Goal: Task Accomplishment & Management: Manage account settings

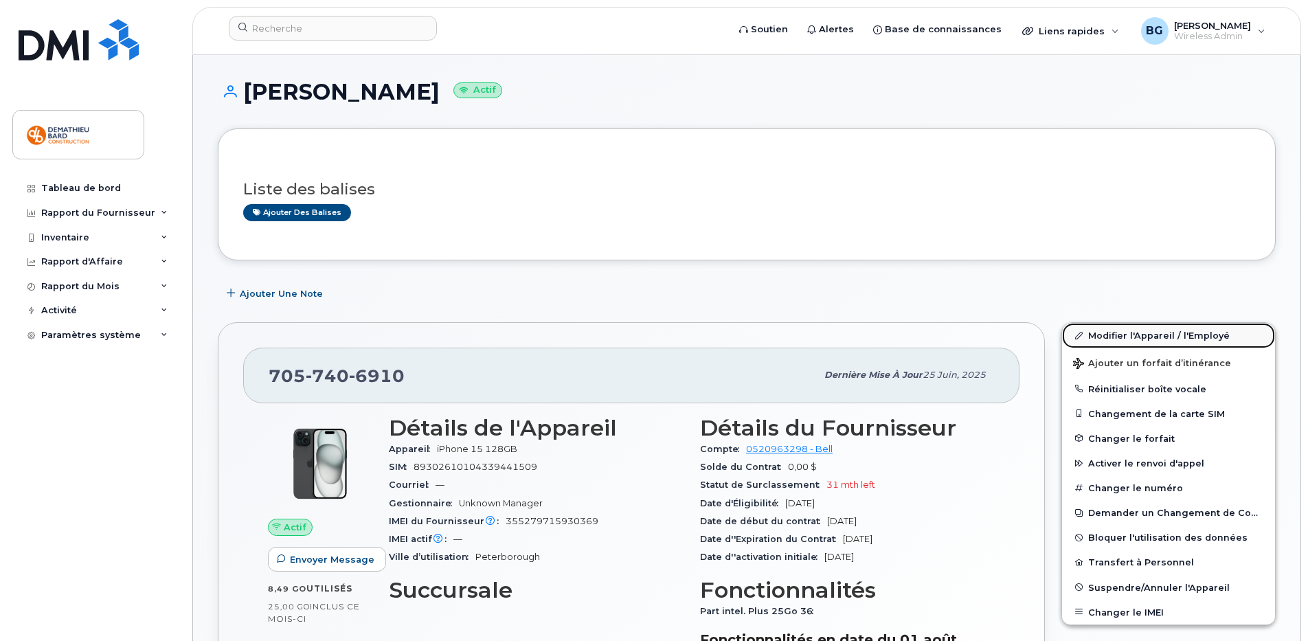
click at [1128, 332] on link "Modifier l'Appareil / l'Employé" at bounding box center [1168, 335] width 213 height 25
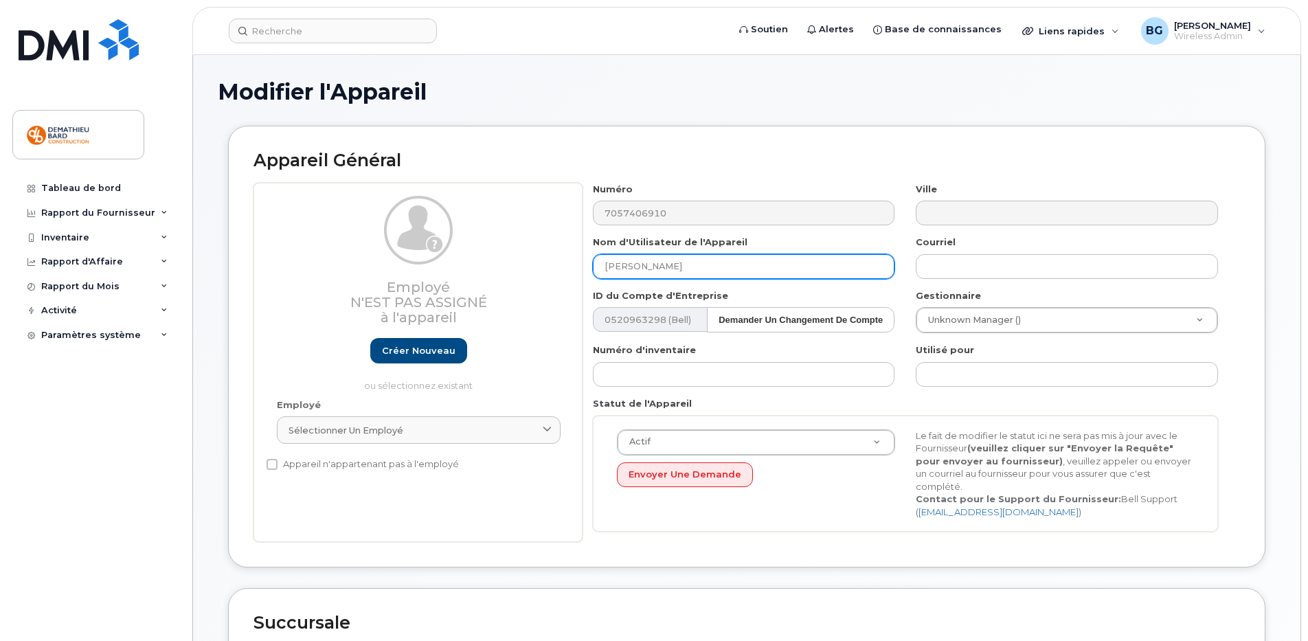
drag, startPoint x: 690, startPoint y: 268, endPoint x: 530, endPoint y: 286, distance: 161.1
click at [530, 286] on div "Employé N'est pas assigné à l'appareil Créer nouveau ou sélectionnez existant E…" at bounding box center [747, 363] width 987 height 360
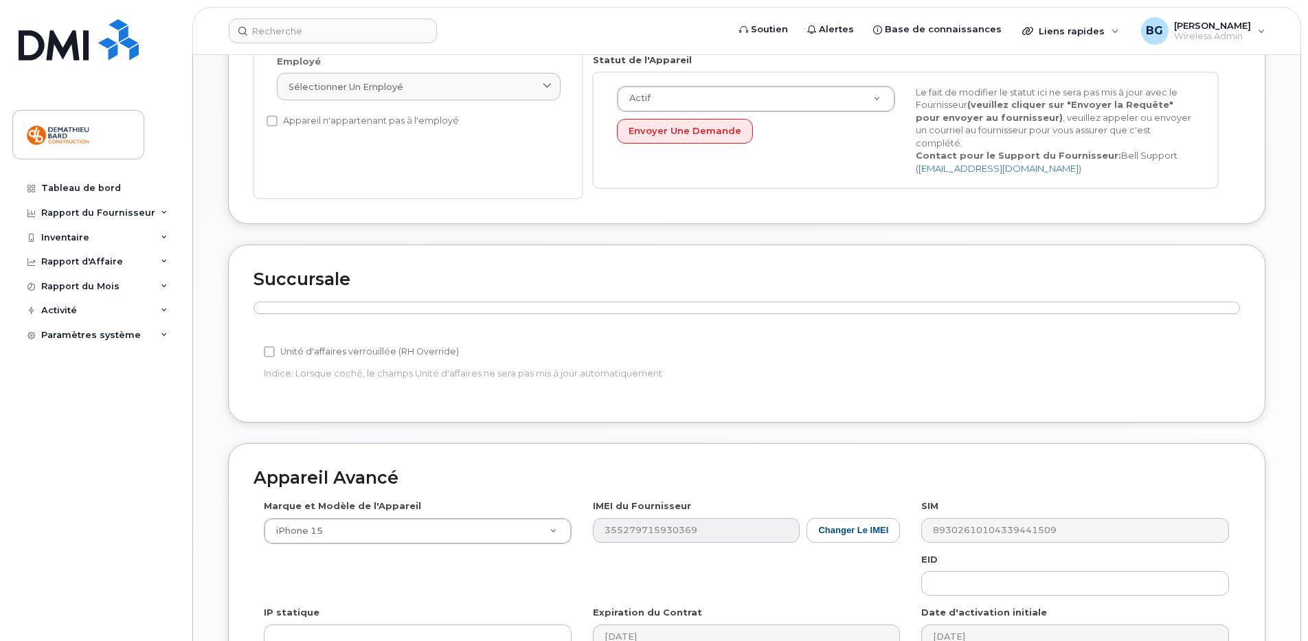
scroll to position [543, 0]
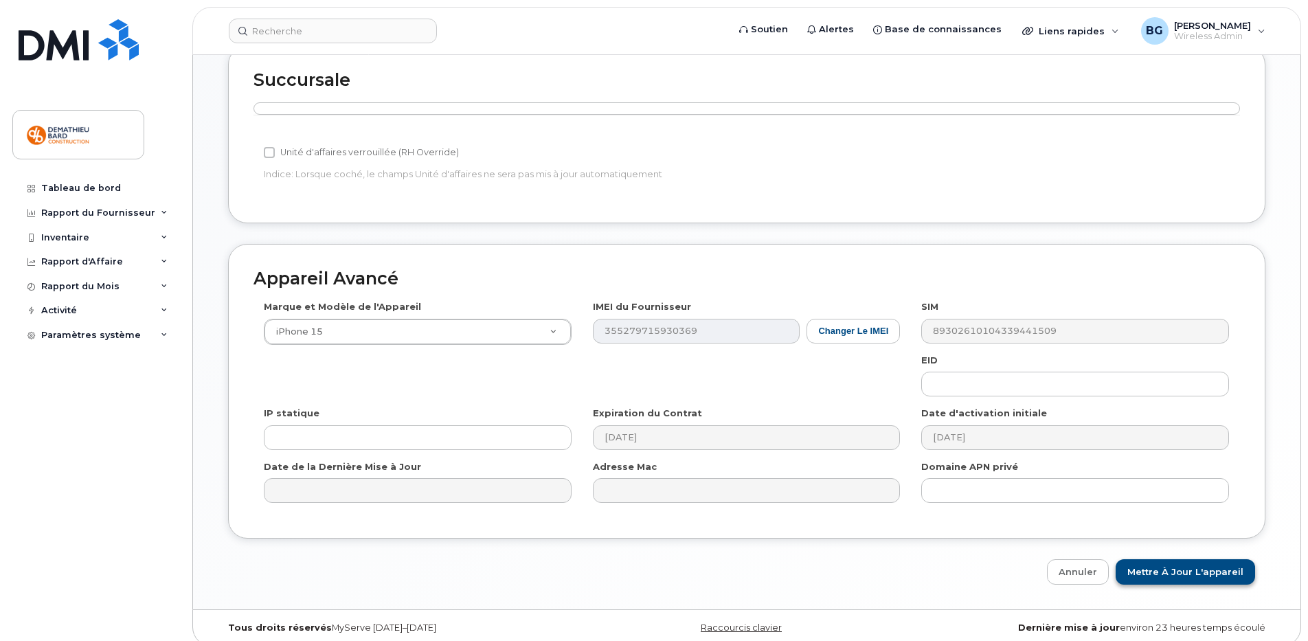
type input "Ghassan Zbib"
click at [1202, 559] on input "Mettre à jour l'appareil" at bounding box center [1185, 571] width 139 height 25
type input "Sauvegarde..."
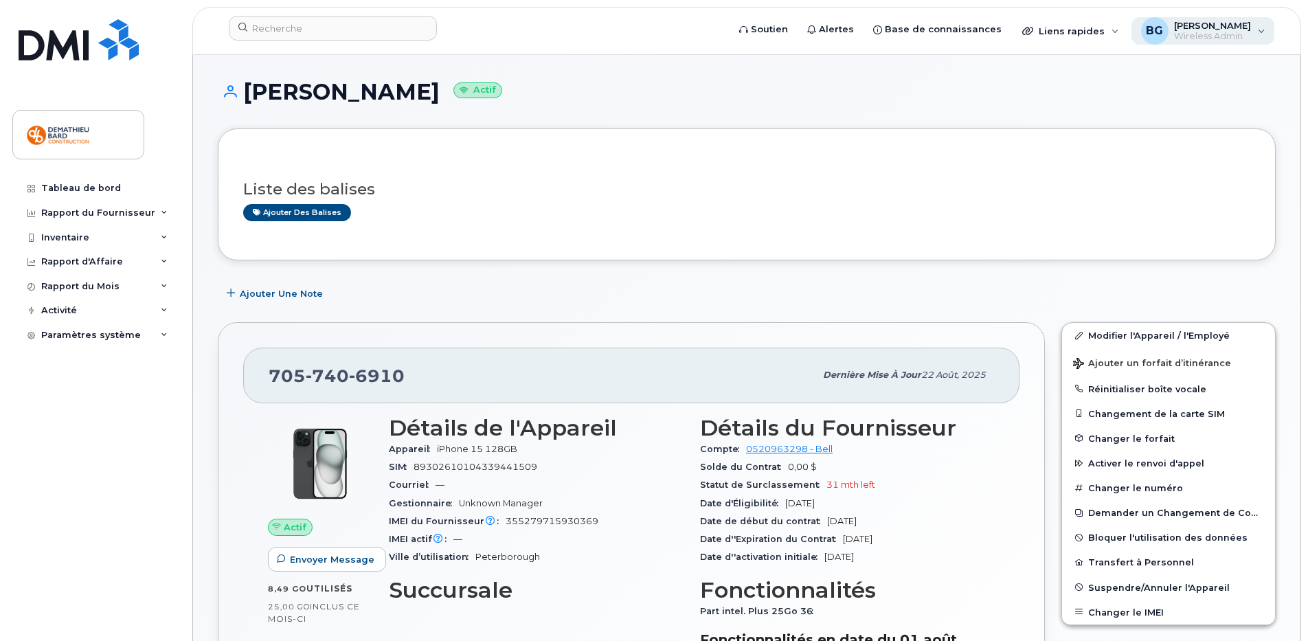
click at [1195, 37] on span "Wireless Admin" at bounding box center [1212, 36] width 77 height 11
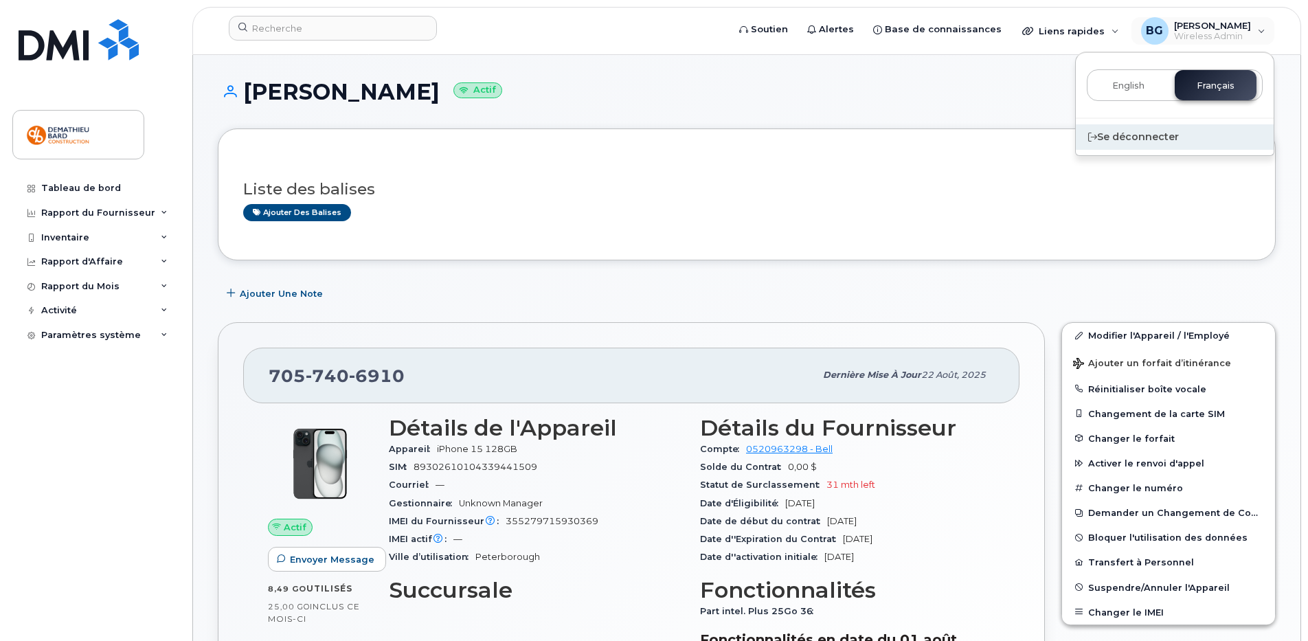
click at [1134, 139] on div "Se déconnecter" at bounding box center [1175, 136] width 198 height 25
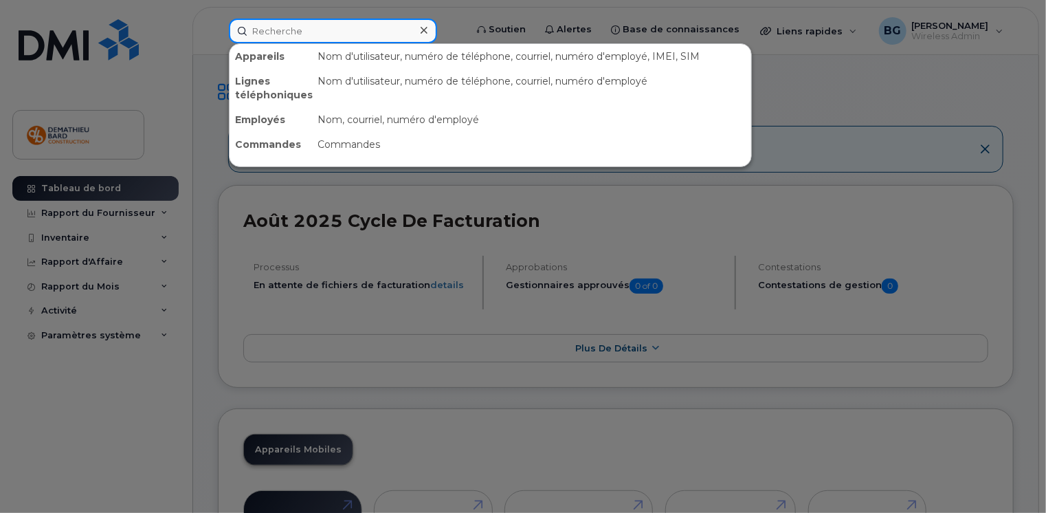
click at [372, 30] on input at bounding box center [333, 31] width 208 height 25
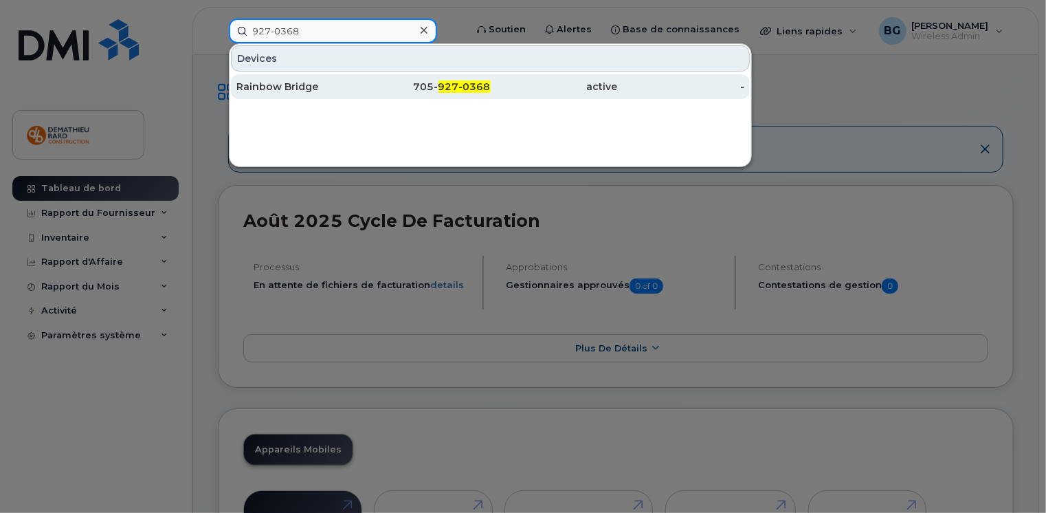
type input "927-0368"
click at [292, 88] on div "Rainbow Bridge" at bounding box center [299, 87] width 127 height 14
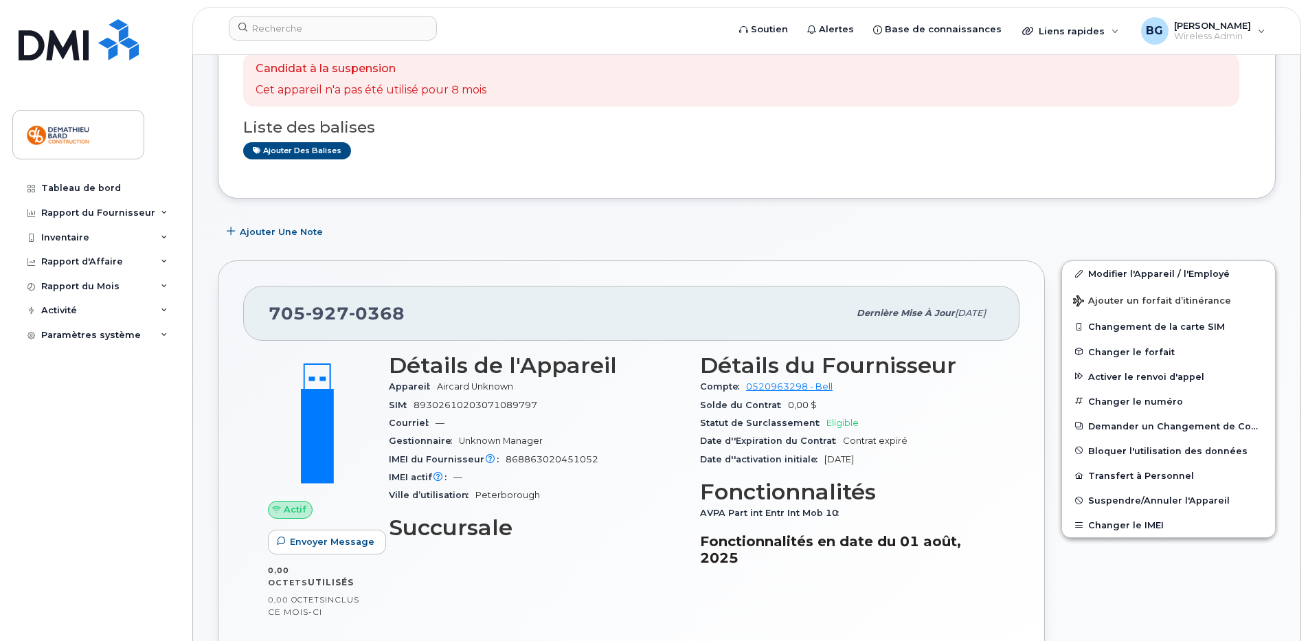
scroll to position [344, 0]
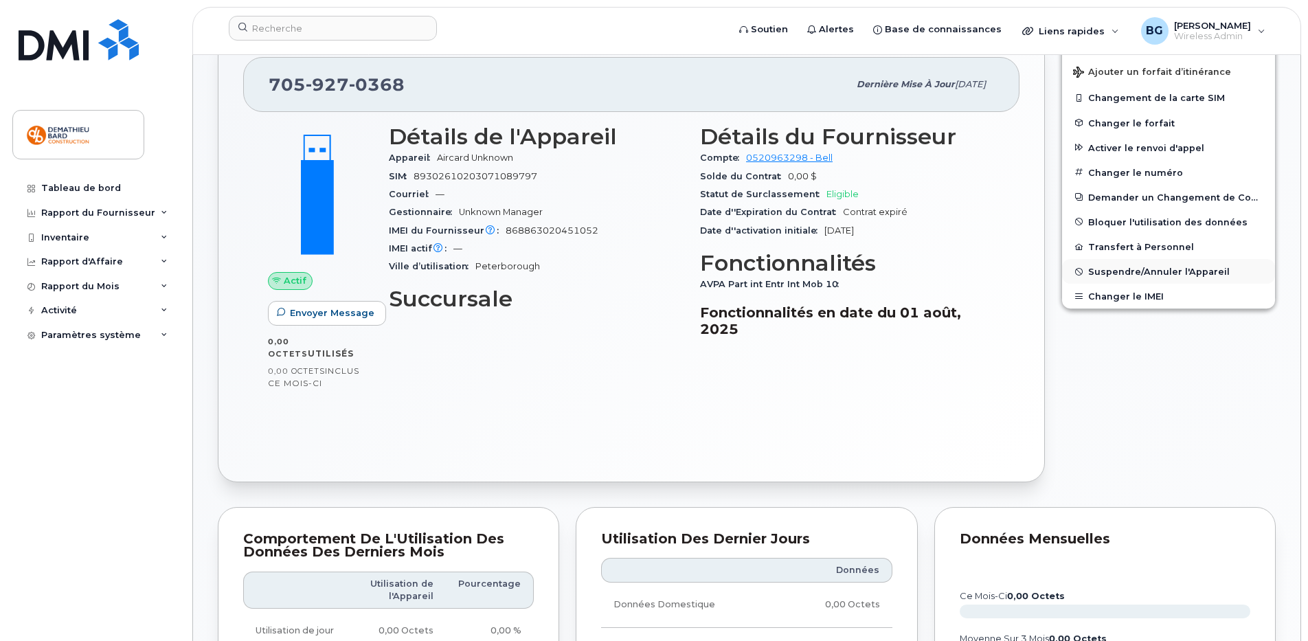
click at [1140, 277] on button "Suspendre/Annuler l'Appareil" at bounding box center [1168, 271] width 213 height 25
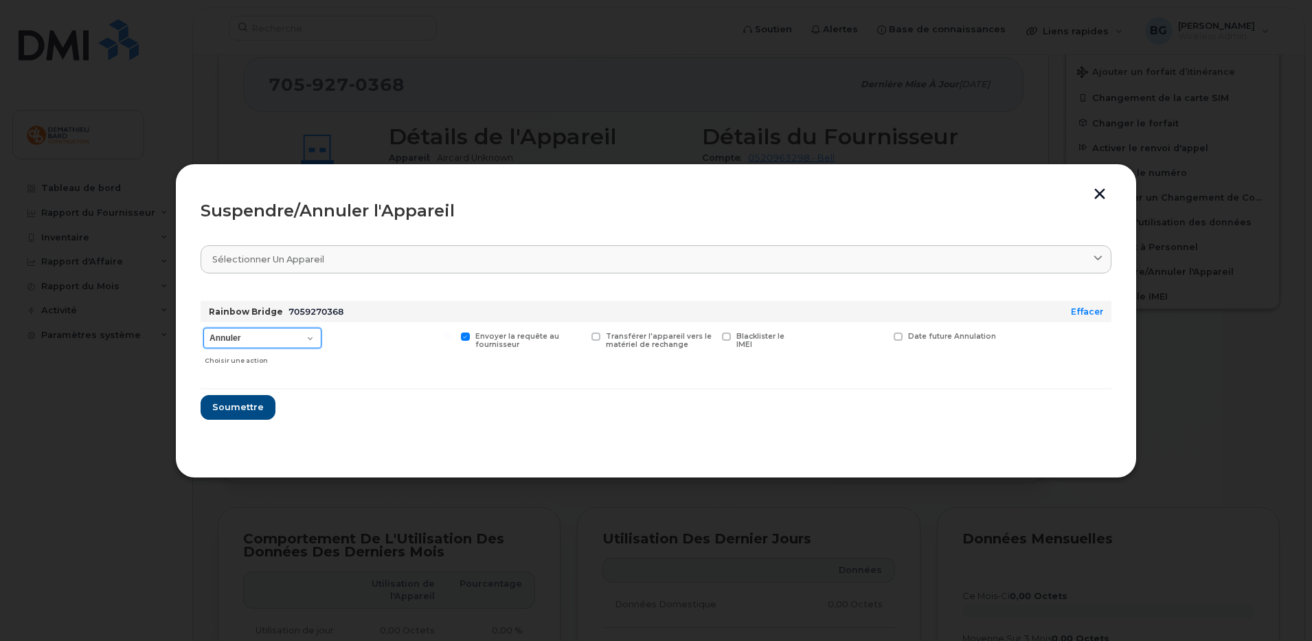
click at [311, 339] on select "Annuler Suspendre - Prolonger la suspension Suspendre - Tarif réduit Suspendre …" at bounding box center [262, 338] width 118 height 21
click at [227, 405] on span "Soumettre" at bounding box center [238, 407] width 52 height 13
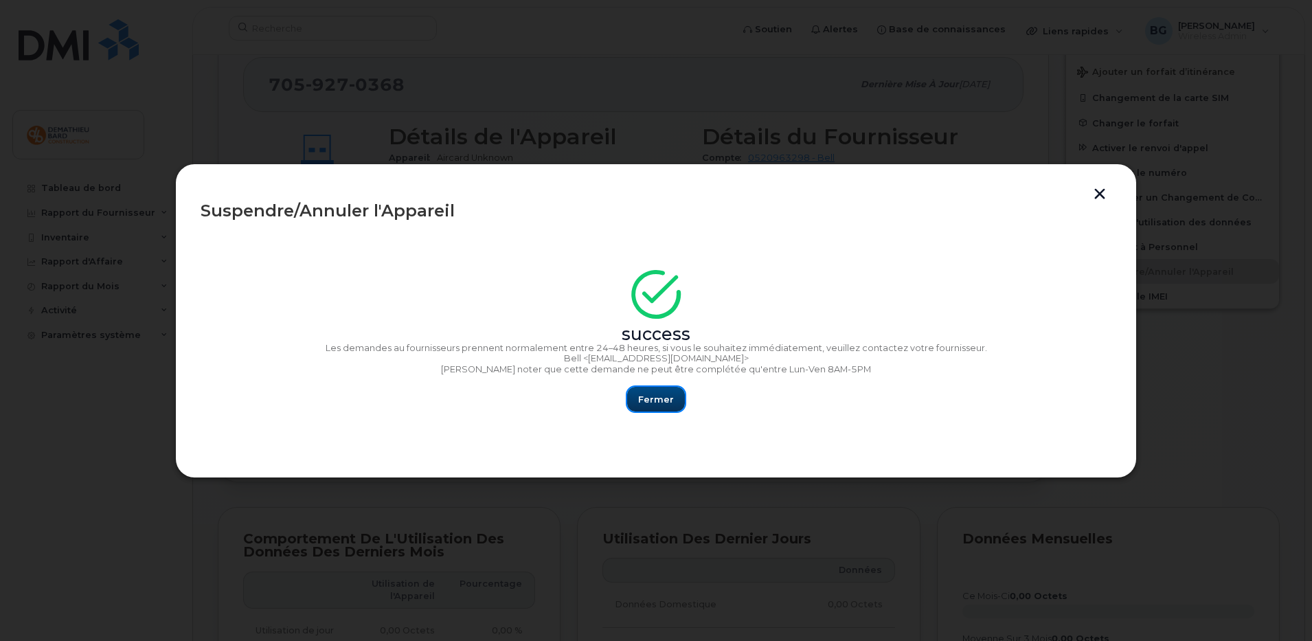
click at [661, 401] on span "Fermer" at bounding box center [656, 399] width 36 height 13
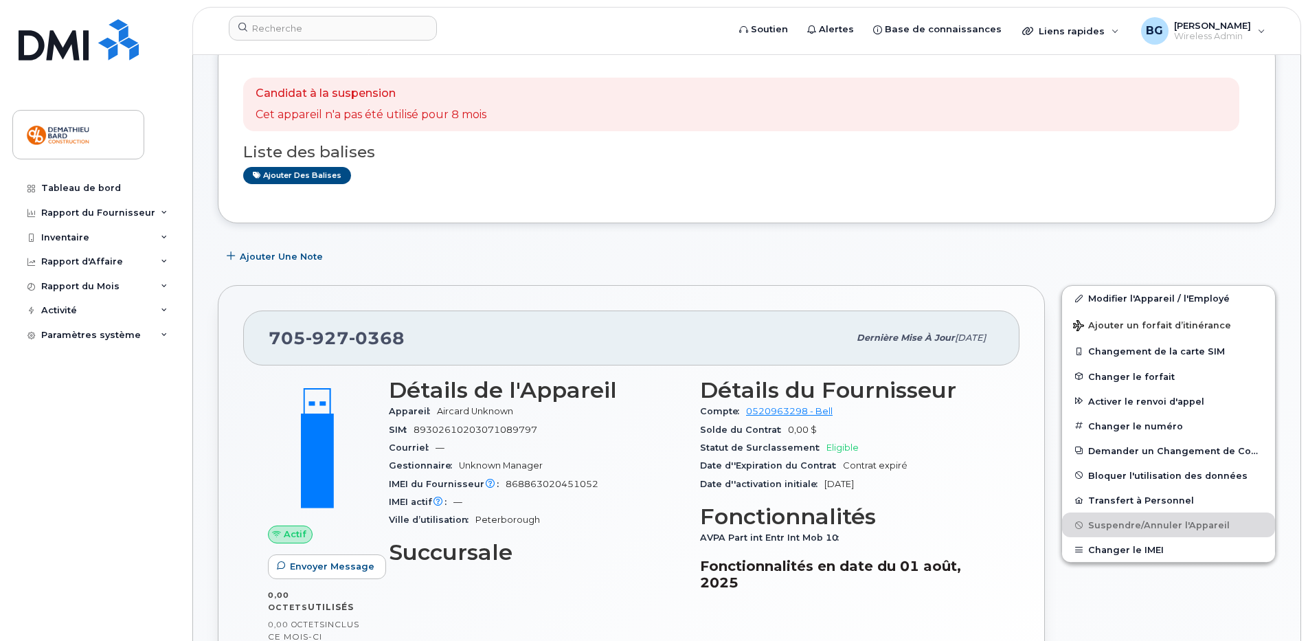
scroll to position [0, 0]
